Goal: Information Seeking & Learning: Learn about a topic

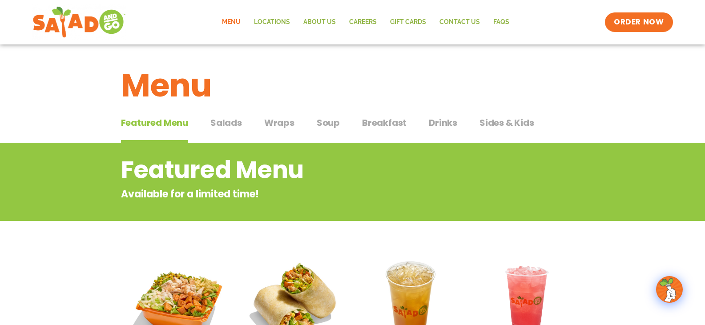
click at [225, 124] on span "Salads" at bounding box center [226, 122] width 32 height 13
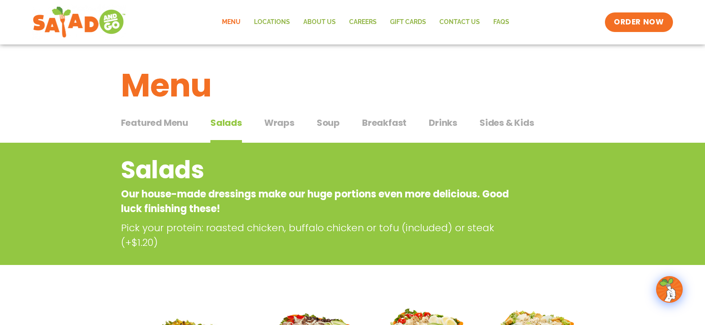
scroll to position [178, 0]
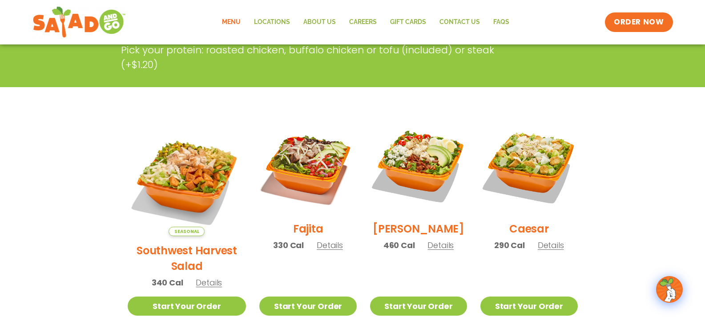
click at [205, 277] on span "Details" at bounding box center [209, 282] width 26 height 11
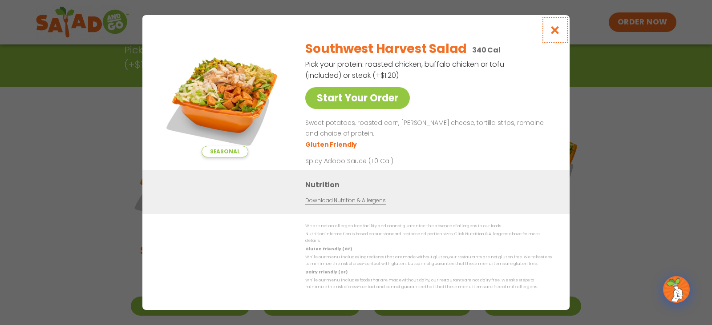
click at [554, 31] on icon "Close modal" at bounding box center [554, 29] width 11 height 9
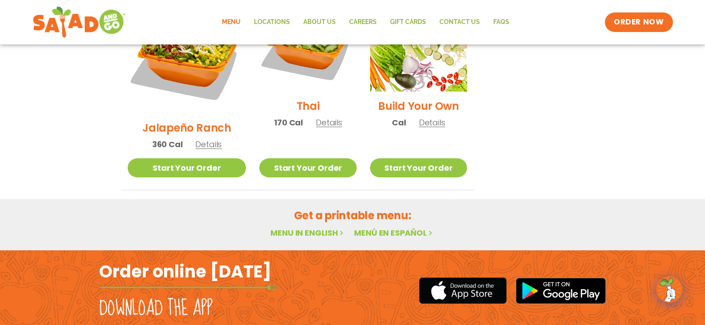
scroll to position [747, 0]
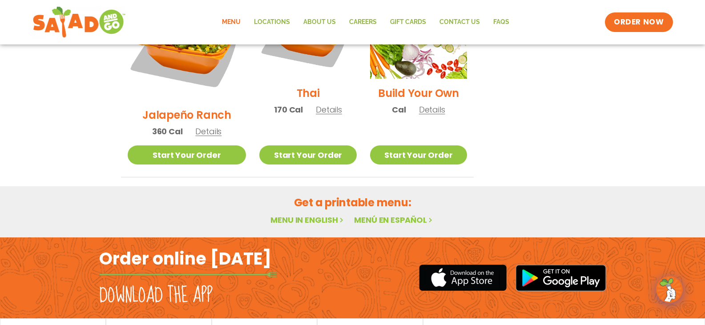
click at [314, 214] on link "Menu in English" at bounding box center [307, 219] width 75 height 11
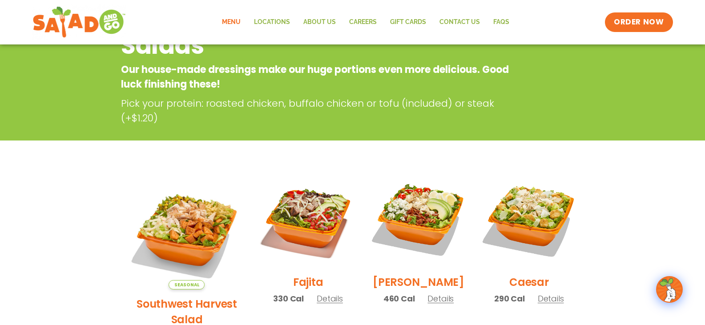
scroll to position [0, 0]
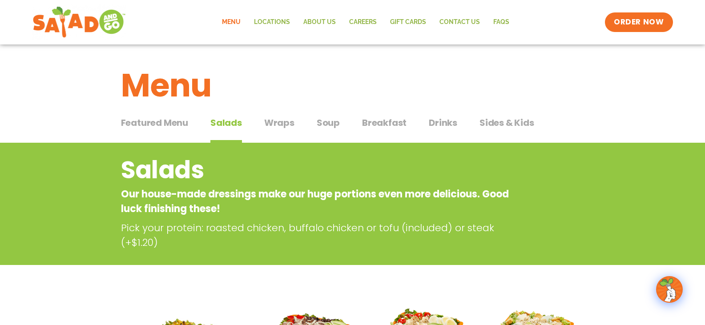
click at [234, 20] on link "Menu" at bounding box center [231, 22] width 32 height 20
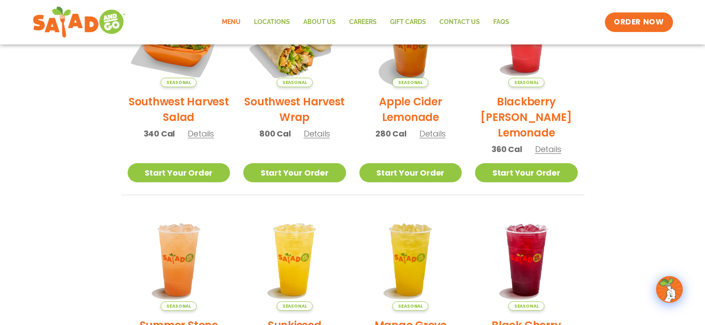
scroll to position [557, 0]
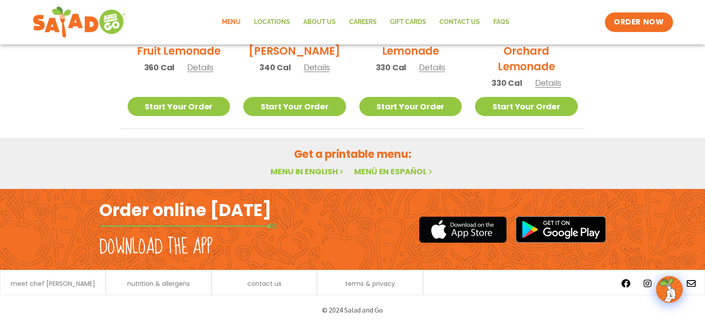
click at [319, 172] on link "Menu in English" at bounding box center [307, 171] width 75 height 11
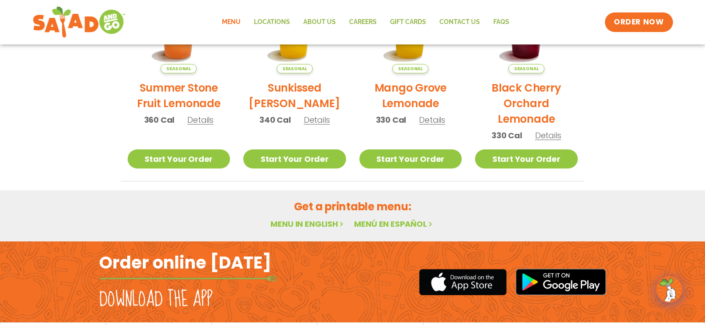
scroll to position [557, 0]
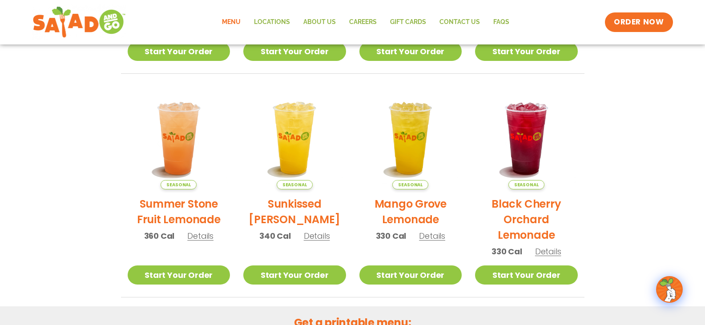
scroll to position [557, 0]
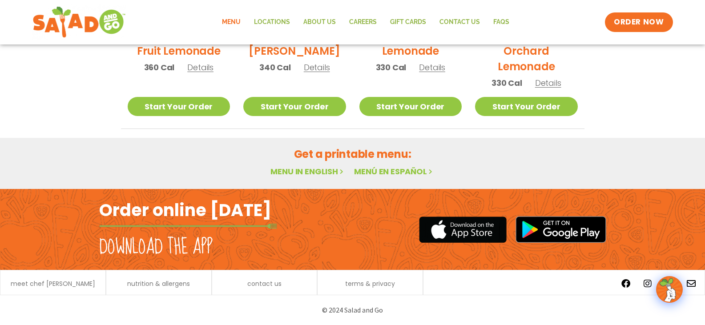
click at [332, 172] on link "Menu in English" at bounding box center [307, 171] width 75 height 11
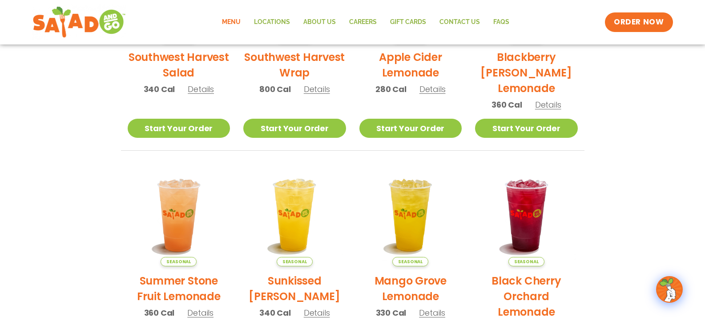
scroll to position [557, 0]
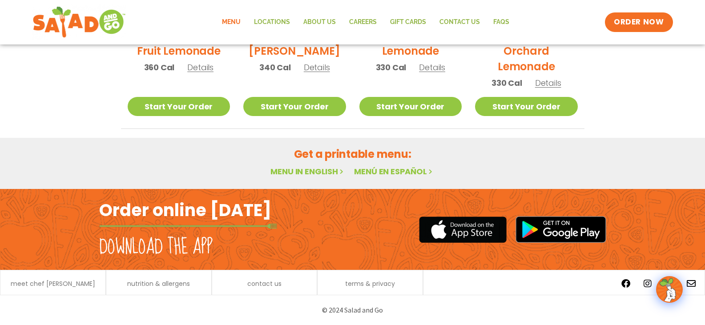
click at [343, 171] on icon at bounding box center [342, 172] width 8 height 8
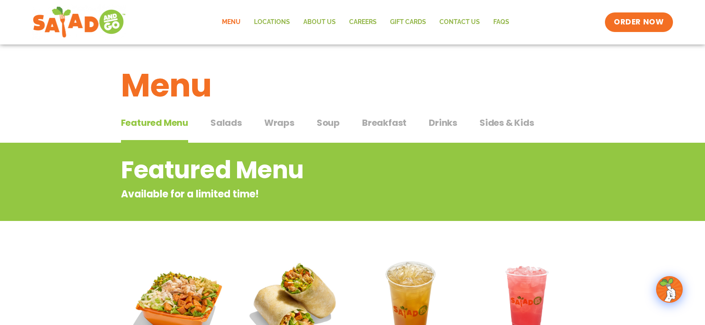
drag, startPoint x: 303, startPoint y: 256, endPoint x: 108, endPoint y: 231, distance: 196.8
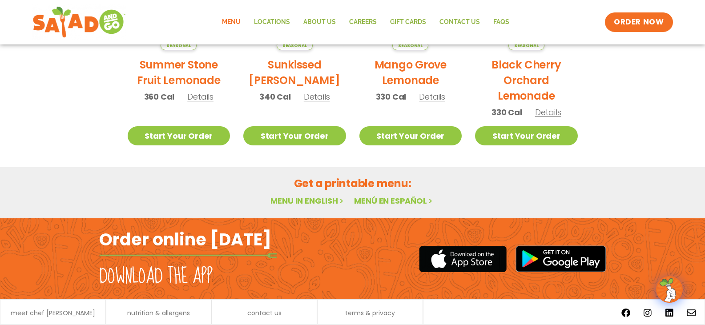
scroll to position [534, 0]
